Goal: Transaction & Acquisition: Purchase product/service

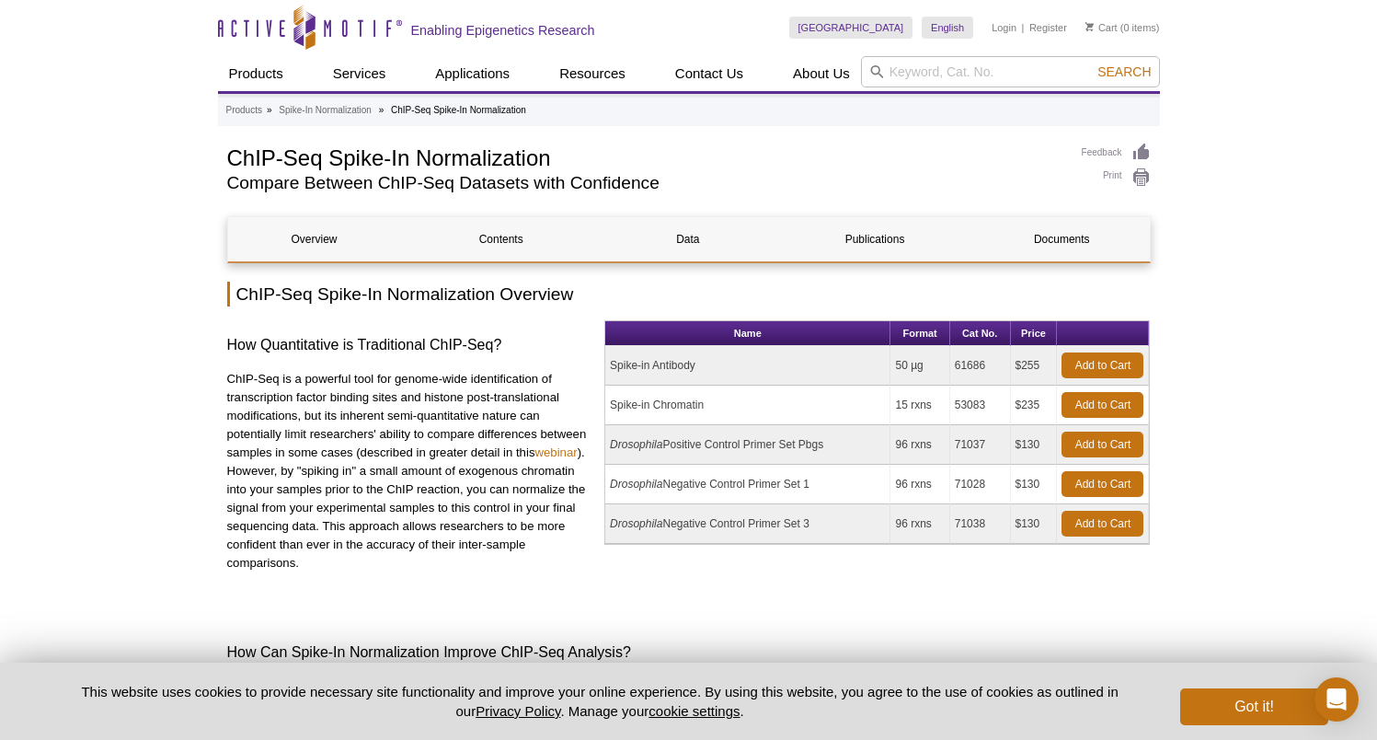
click at [718, 407] on td "Spike-in Chromatin" at bounding box center [747, 405] width 285 height 40
click at [653, 407] on td "Spike-in Chromatin" at bounding box center [747, 405] width 285 height 40
click at [1110, 405] on link "Add to Cart" at bounding box center [1102, 405] width 82 height 26
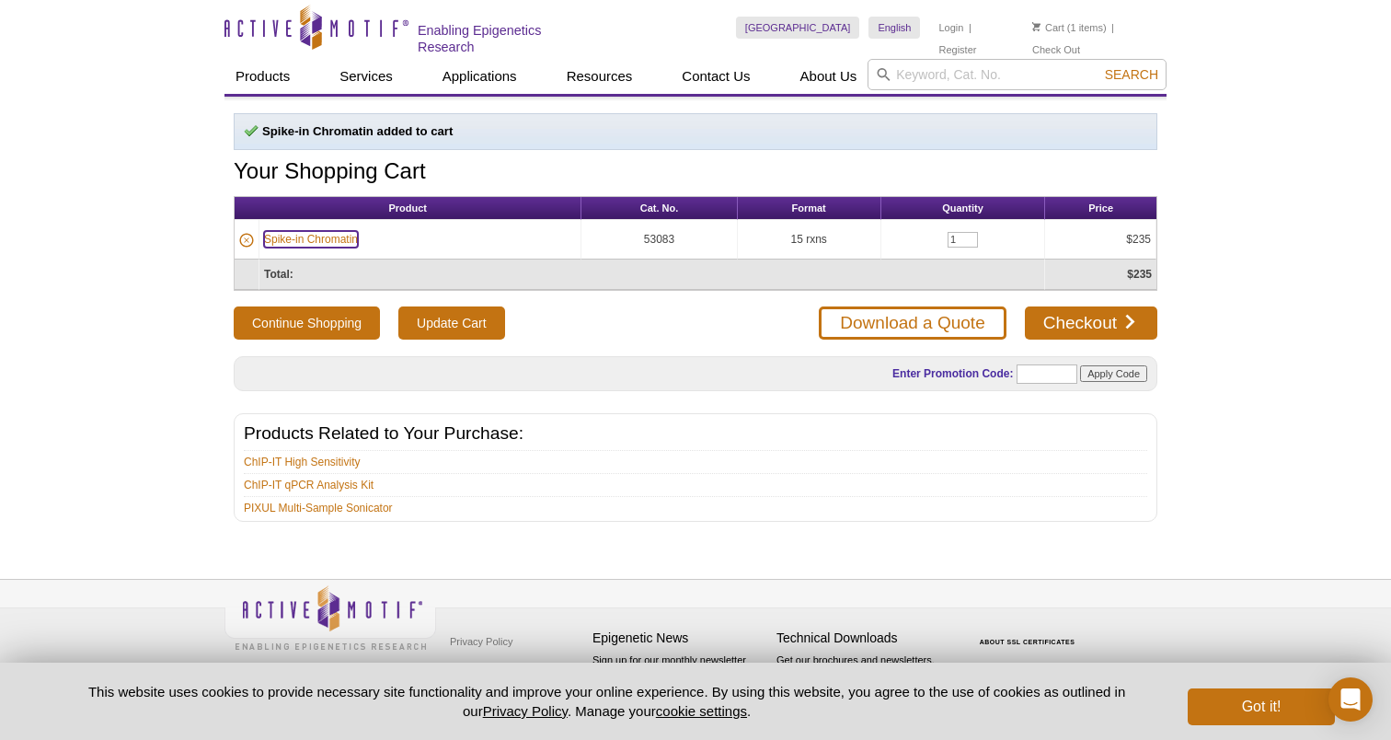
click at [315, 241] on link "Spike-in Chromatin" at bounding box center [311, 239] width 94 height 17
